Goal: Task Accomplishment & Management: Use online tool/utility

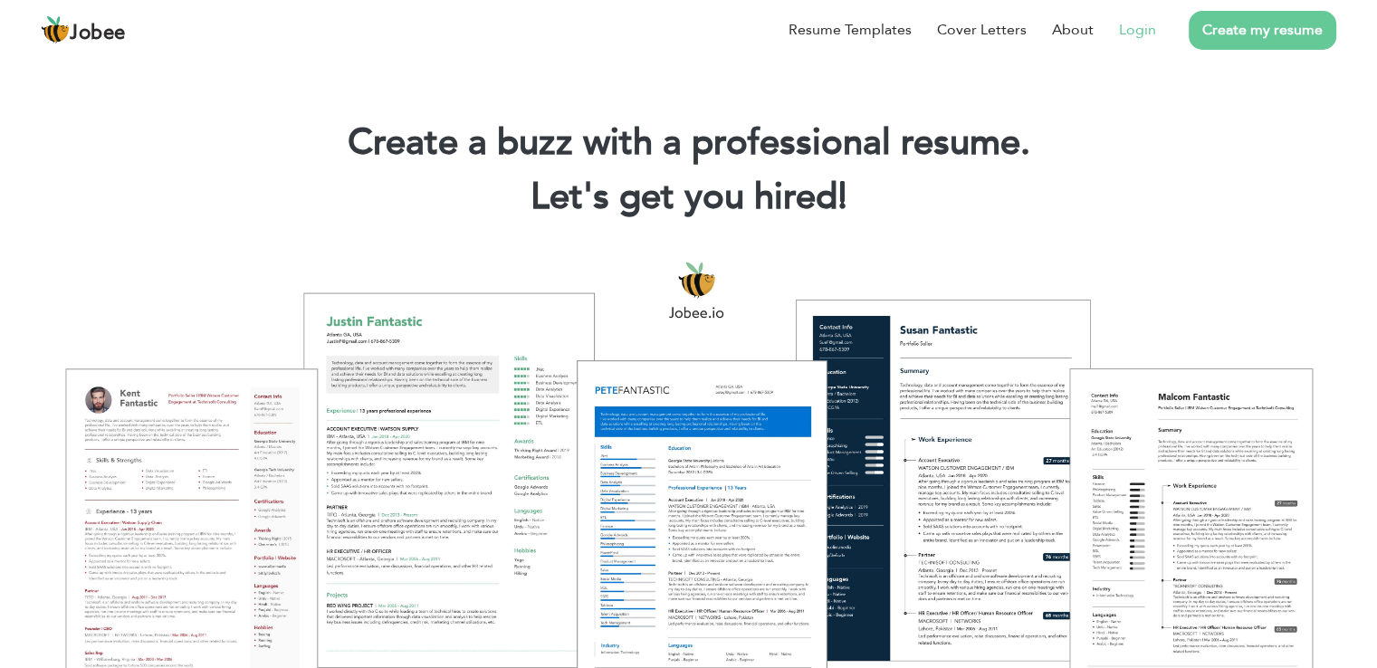
click at [1145, 30] on link "Login" at bounding box center [1137, 30] width 37 height 22
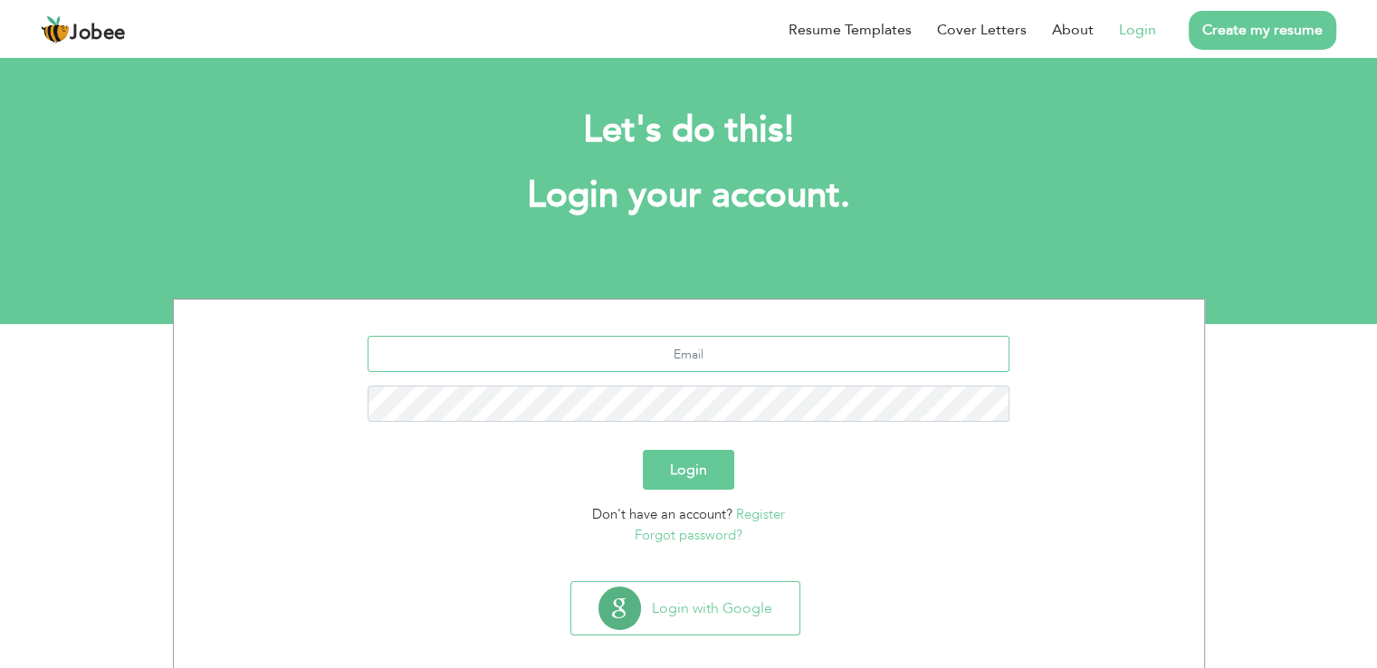
click at [705, 355] on input "text" at bounding box center [689, 354] width 642 height 36
type input "aliraza03197802332@gmail.com"
click at [643, 450] on button "Login" at bounding box center [688, 470] width 91 height 40
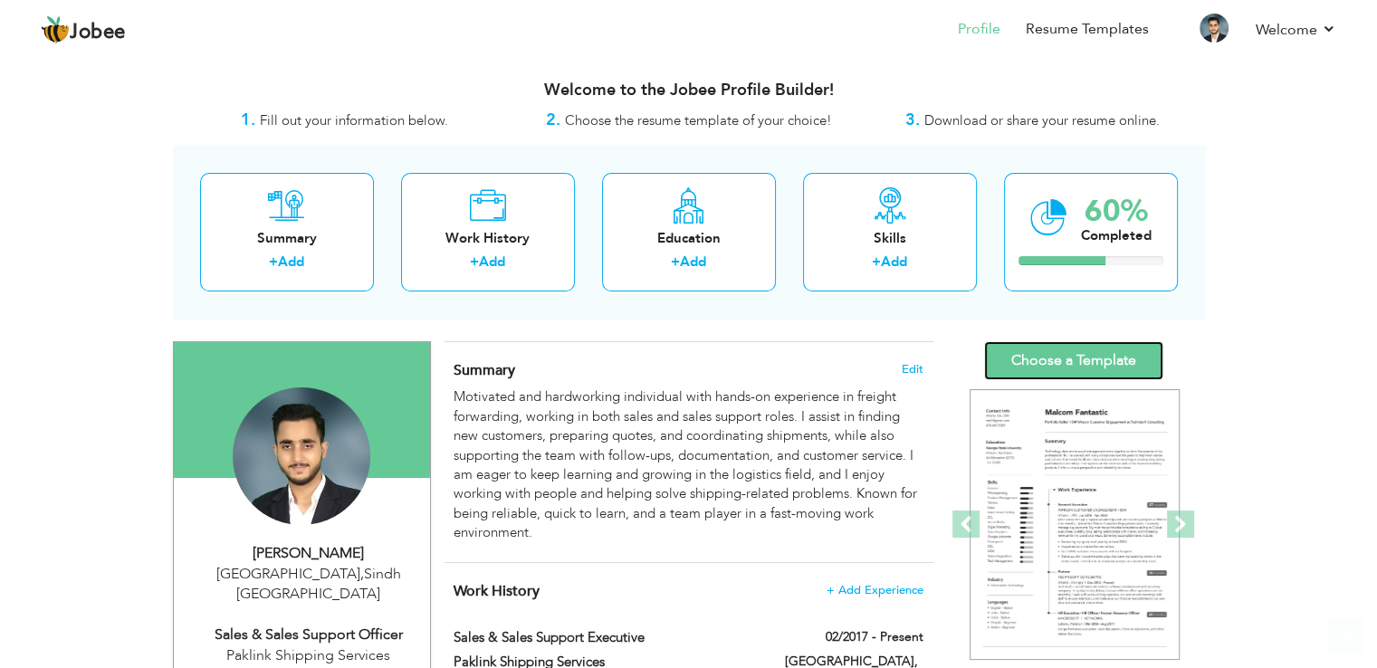
click at [1061, 363] on link "Choose a Template" at bounding box center [1073, 360] width 179 height 39
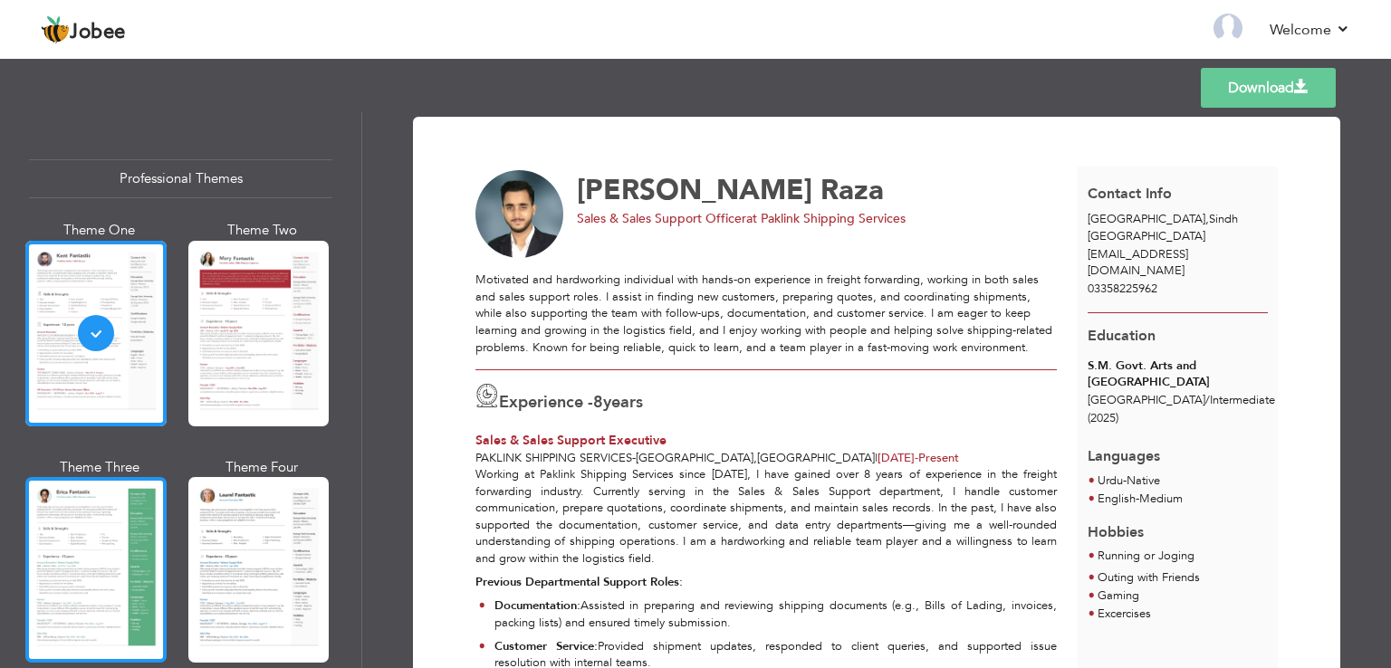
click at [121, 511] on div at bounding box center [95, 570] width 141 height 186
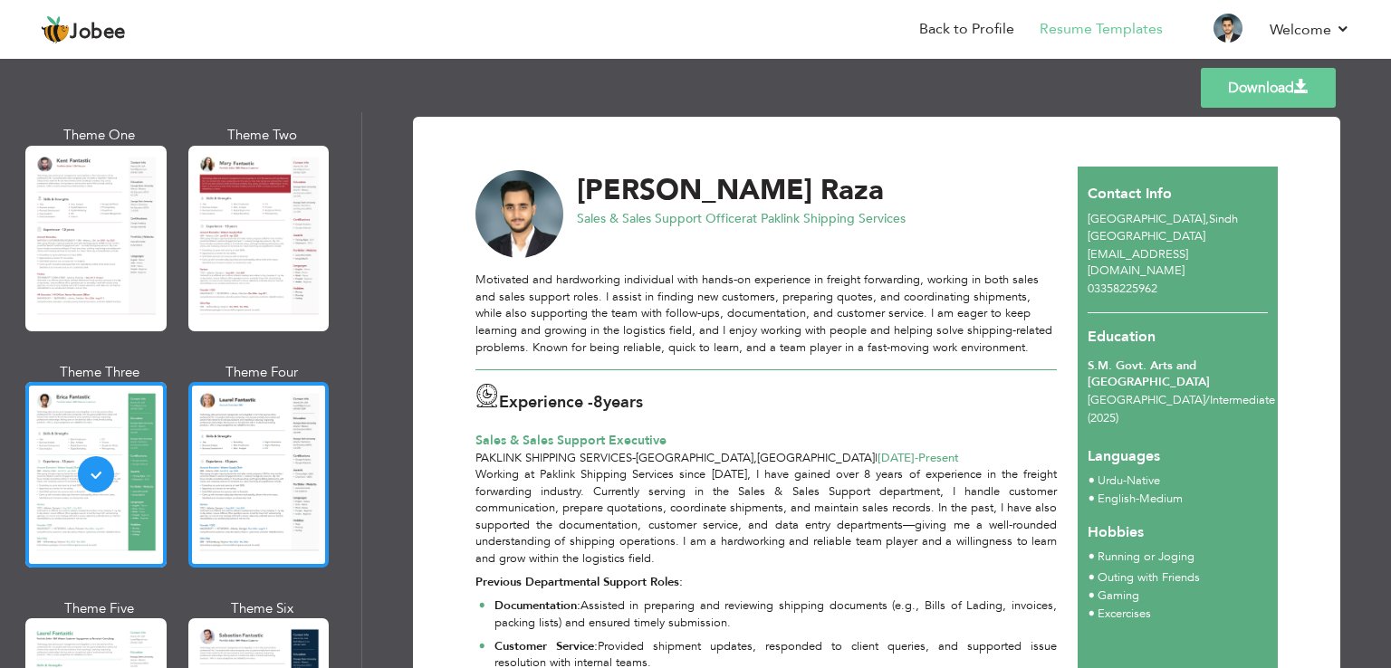
scroll to position [272, 0]
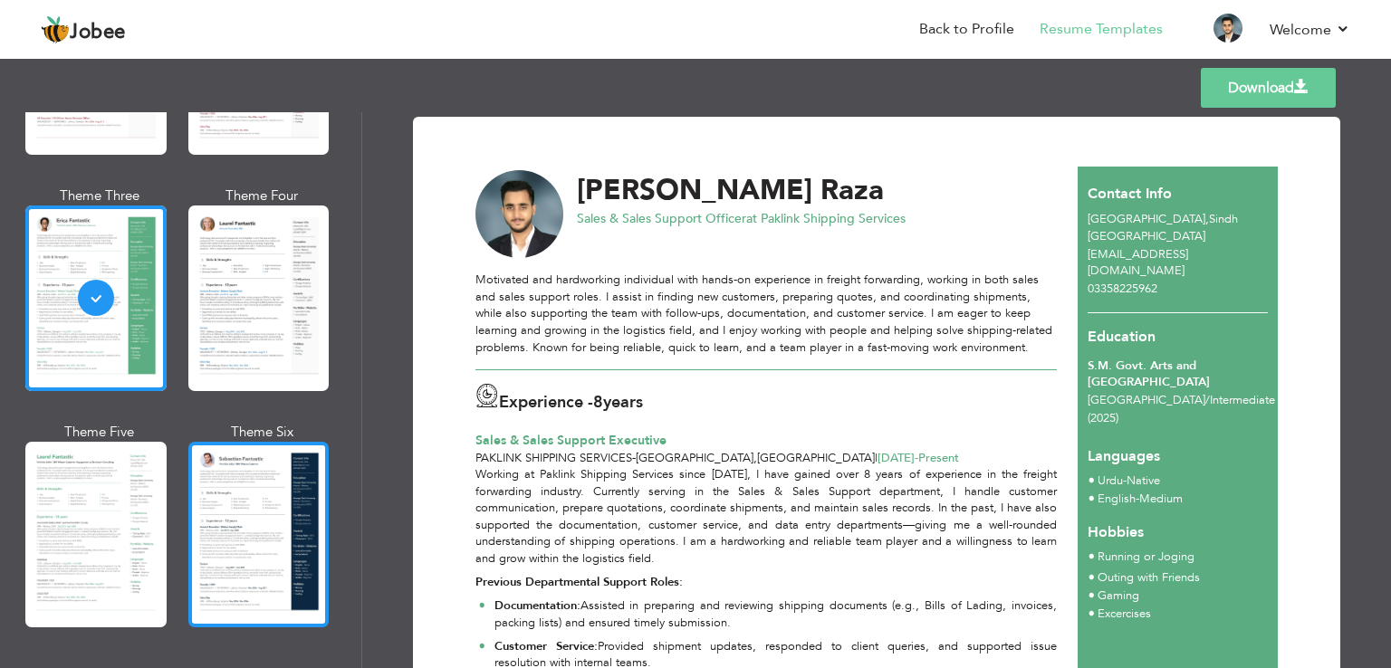
click at [268, 502] on div at bounding box center [258, 535] width 141 height 186
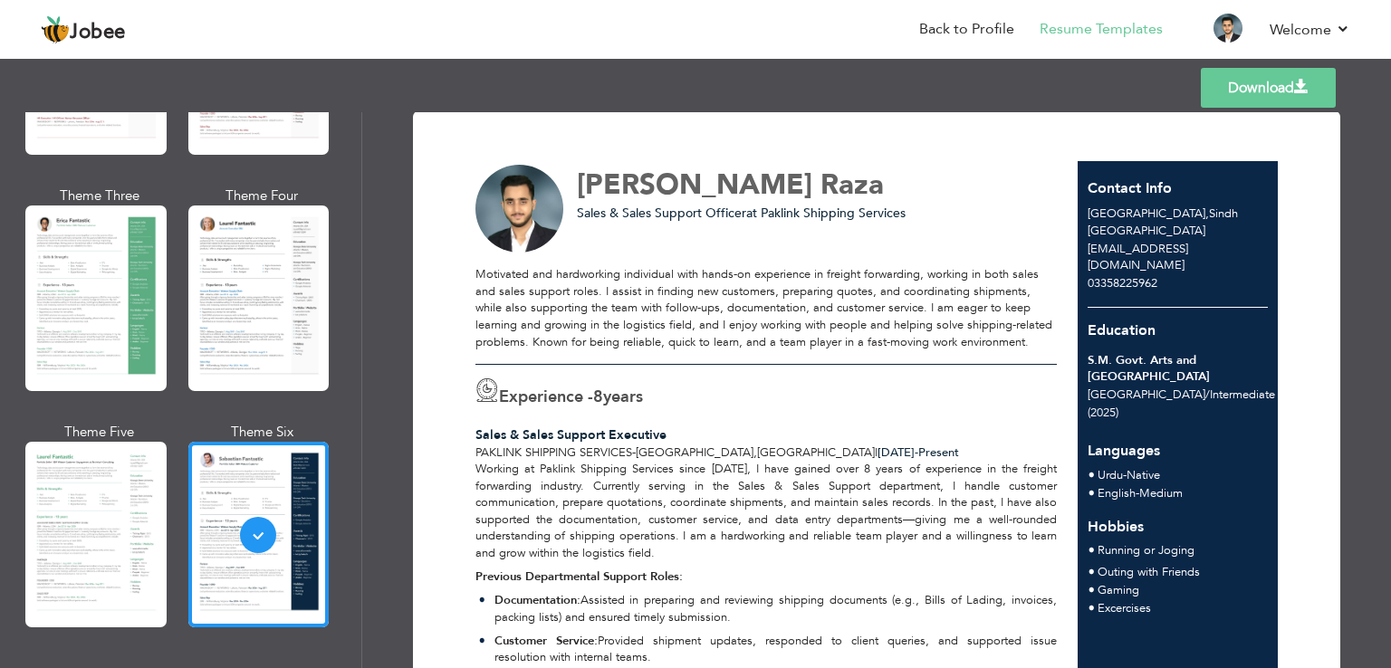
scroll to position [0, 0]
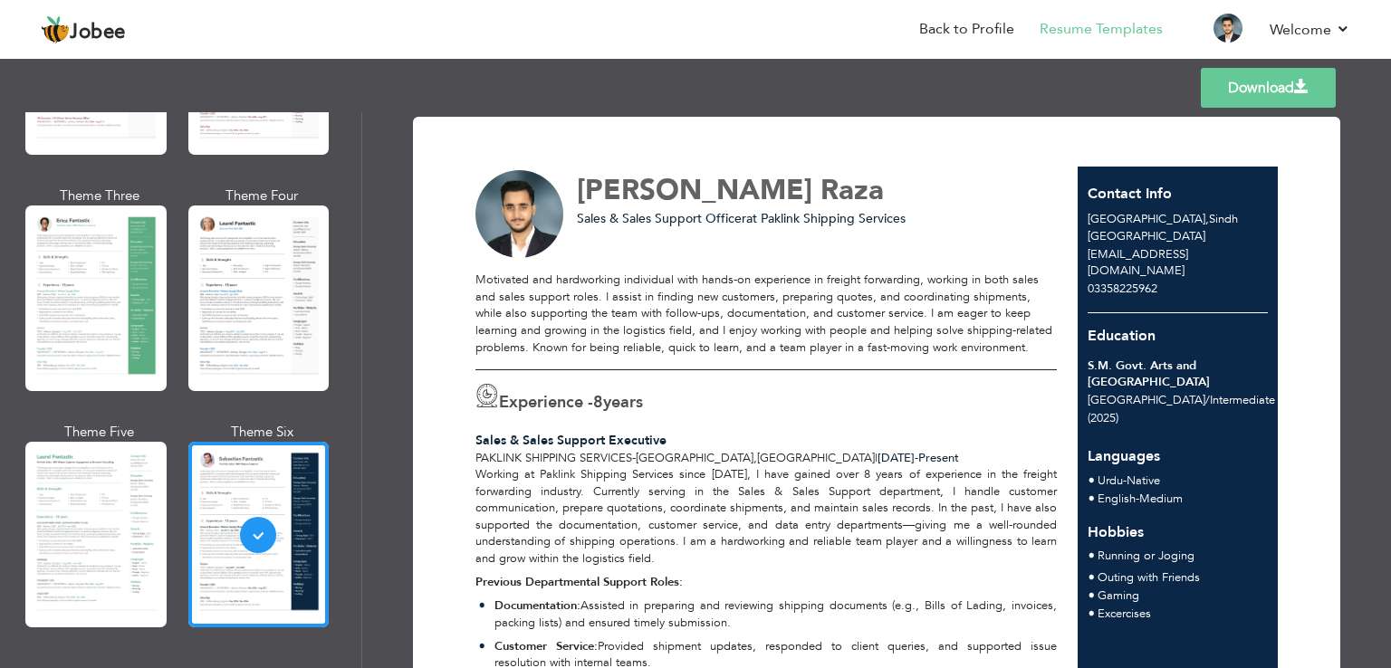
drag, startPoint x: 1239, startPoint y: 99, endPoint x: 1235, endPoint y: 112, distance: 14.1
click at [1239, 98] on link "Download" at bounding box center [1268, 88] width 135 height 40
